Goal: Register for event/course

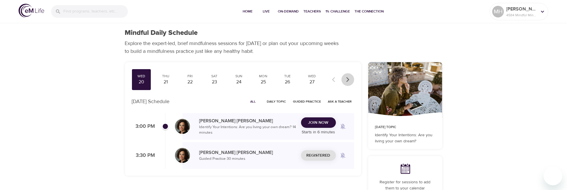
click at [344, 78] on button "button" at bounding box center [347, 79] width 13 height 13
click at [145, 85] on div "27" at bounding box center [141, 82] width 15 height 7
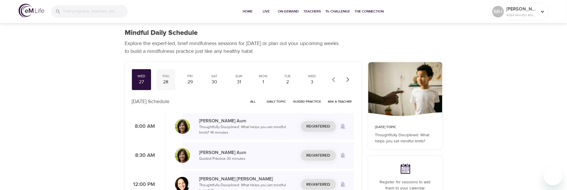
click at [162, 77] on div "Thu" at bounding box center [165, 76] width 15 height 5
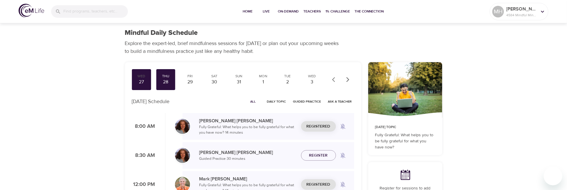
scroll to position [39, 0]
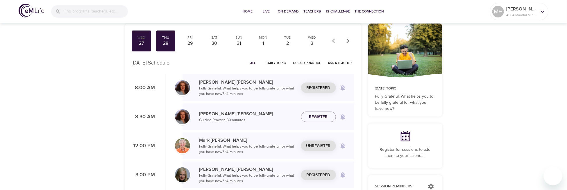
click at [315, 146] on span "Unregister" at bounding box center [318, 145] width 24 height 7
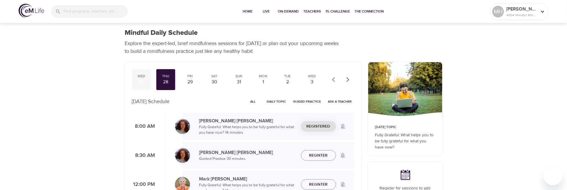
click at [141, 79] on div "27" at bounding box center [141, 82] width 15 height 7
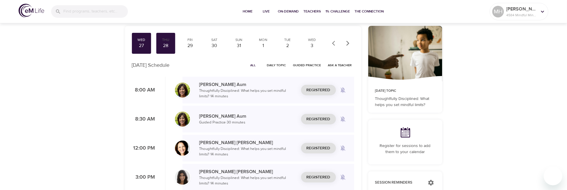
scroll to position [39, 0]
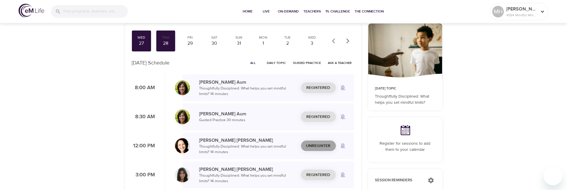
click at [319, 148] on span "Unregister" at bounding box center [318, 145] width 24 height 7
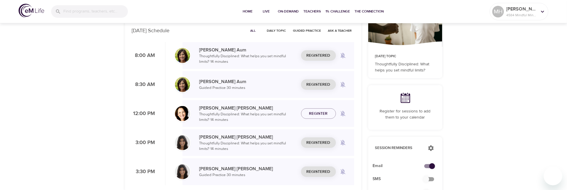
scroll to position [77, 0]
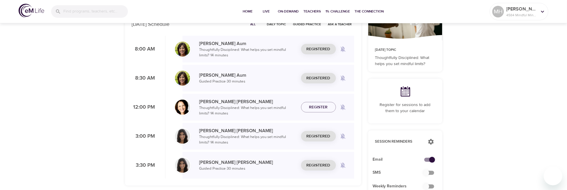
click at [182, 136] on img at bounding box center [182, 136] width 15 height 15
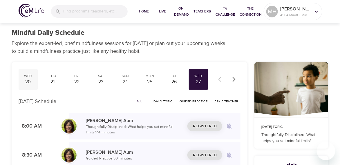
click at [28, 78] on div "Wed" at bounding box center [28, 76] width 15 height 5
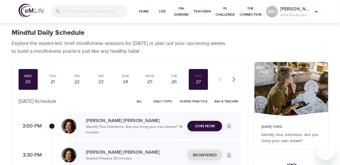
click at [198, 127] on span "Join Now" at bounding box center [205, 126] width 20 height 7
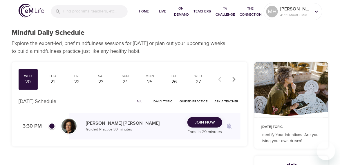
click at [204, 125] on span "Join Now" at bounding box center [205, 122] width 20 height 7
